Goal: Task Accomplishment & Management: Complete application form

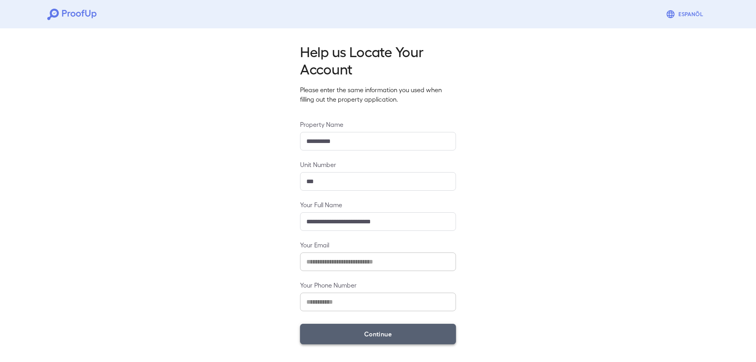
click at [398, 337] on button "Continue" at bounding box center [378, 334] width 156 height 20
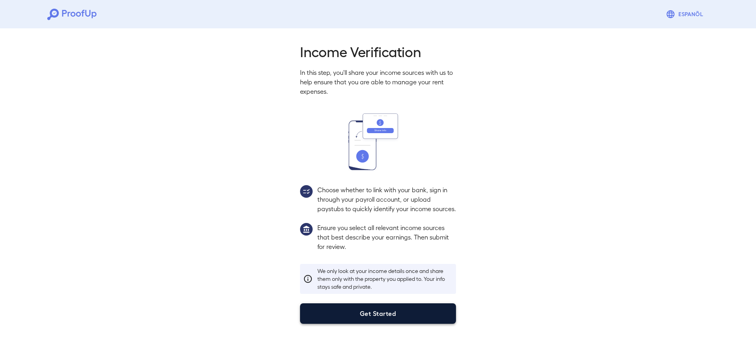
click at [350, 322] on button "Get Started" at bounding box center [378, 313] width 156 height 20
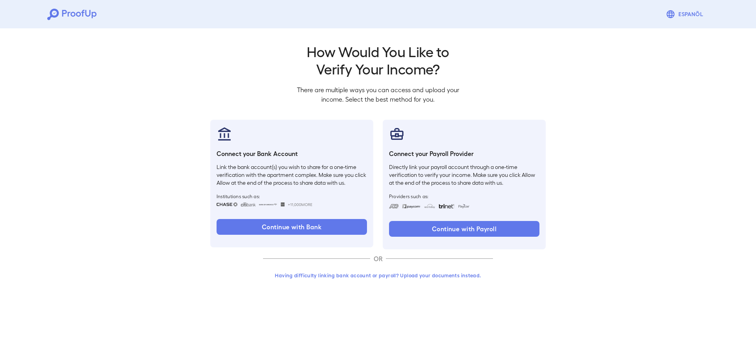
click at [306, 272] on button "Having difficulty linking bank account or payroll? Upload your documents instea…" at bounding box center [378, 275] width 230 height 14
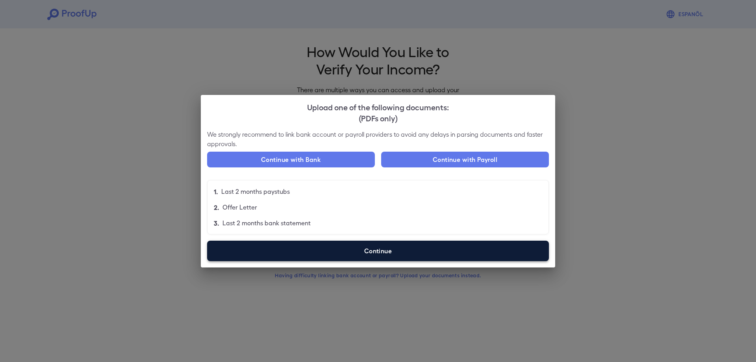
click at [335, 254] on label "Continue" at bounding box center [378, 251] width 342 height 20
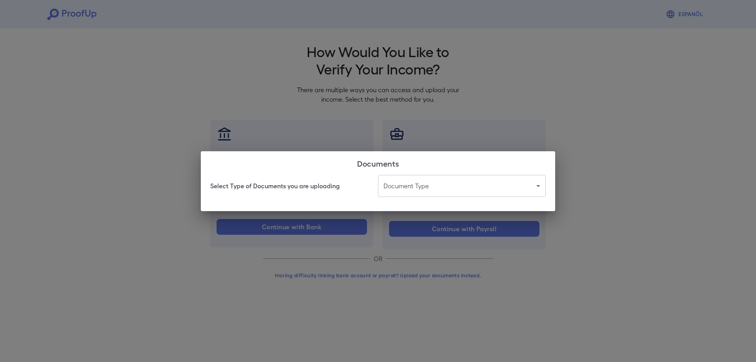
click at [411, 181] on body "Espanõl Go back How Would You Like to Verify Your Income? There are multiple wa…" at bounding box center [378, 150] width 756 height 301
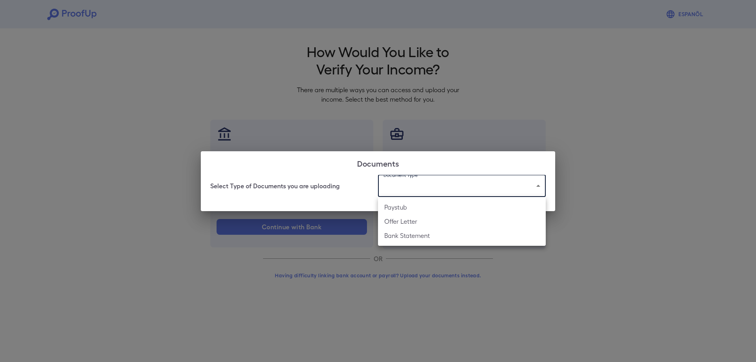
click at [420, 241] on li "Bank Statement" at bounding box center [462, 235] width 168 height 14
type input "**********"
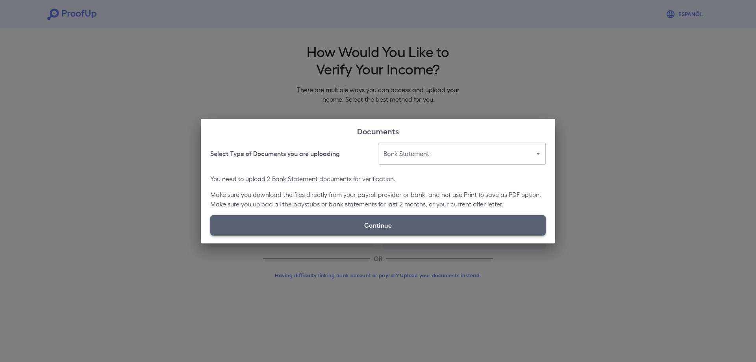
click at [404, 224] on label "Continue" at bounding box center [377, 225] width 335 height 20
click at [211, 235] on input "Continue" at bounding box center [210, 235] width 0 height 0
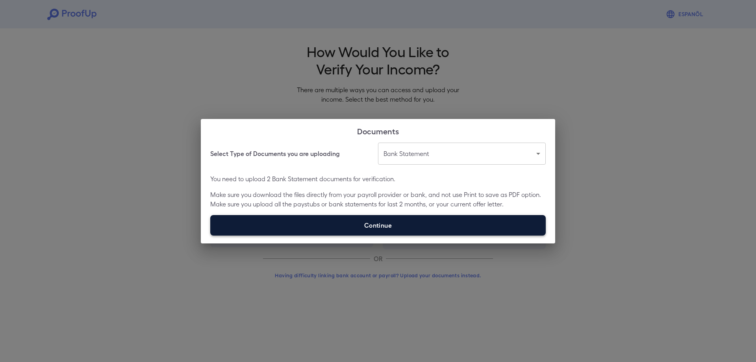
type input "**********"
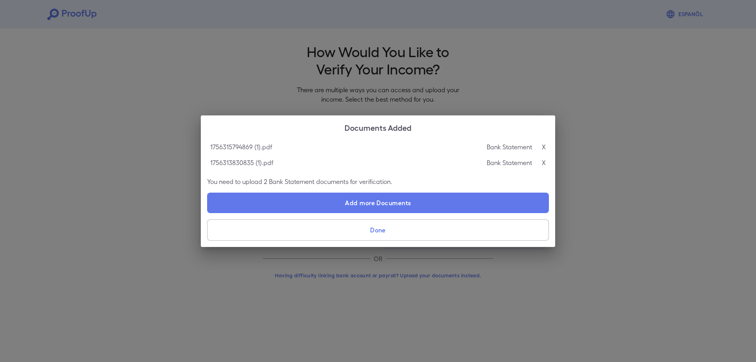
click at [398, 230] on button "Done" at bounding box center [378, 229] width 342 height 21
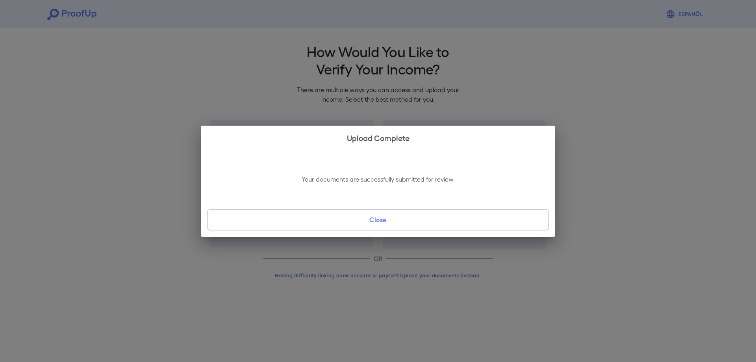
click at [399, 225] on button "Close" at bounding box center [378, 219] width 342 height 21
